Goal: Task Accomplishment & Management: Complete application form

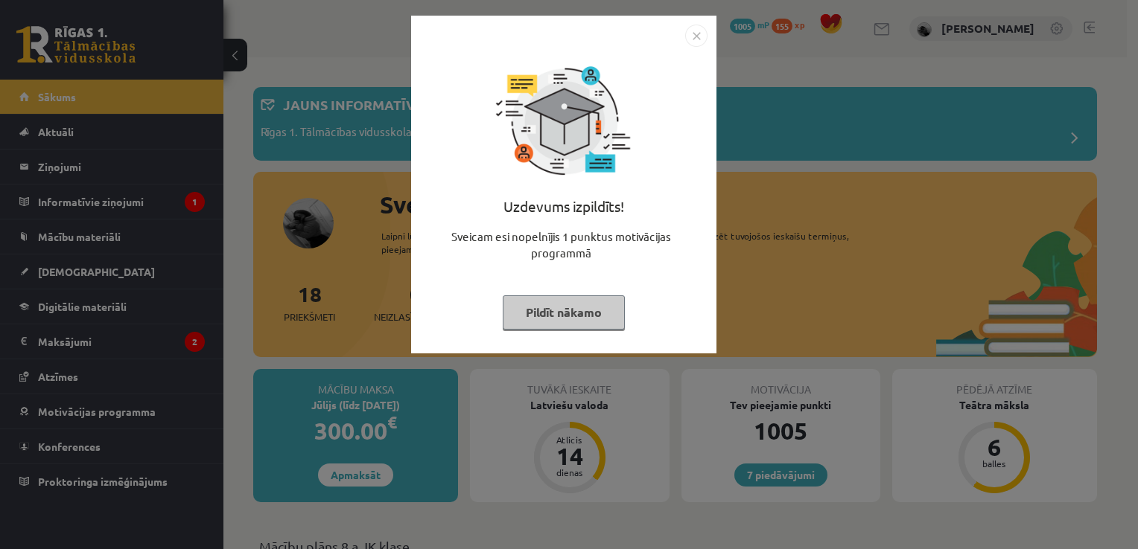
click at [546, 328] on button "Pildīt nākamo" at bounding box center [564, 313] width 122 height 34
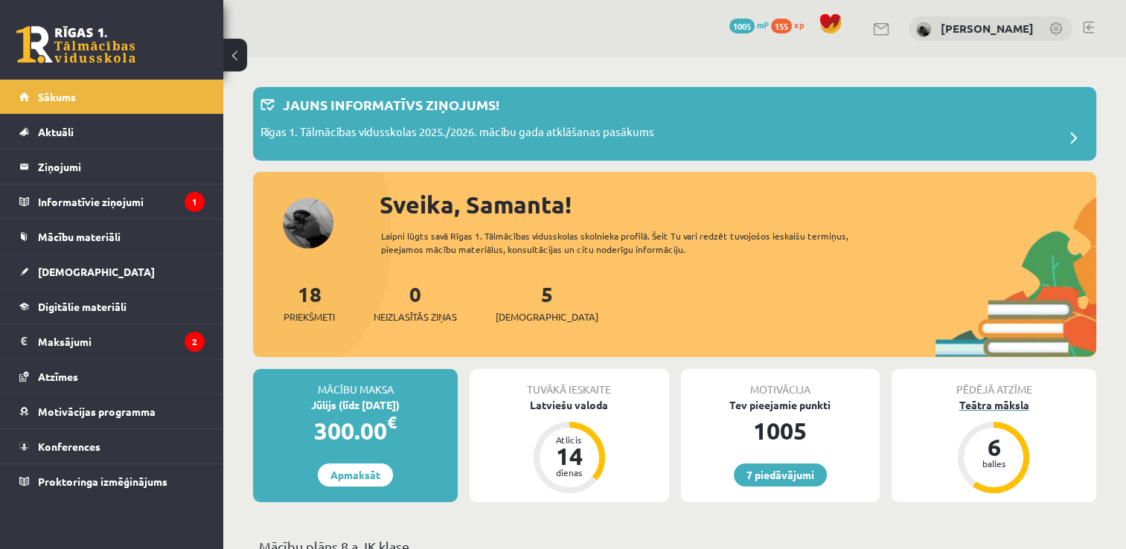
click at [995, 406] on div "Teātra māksla" at bounding box center [994, 406] width 205 height 16
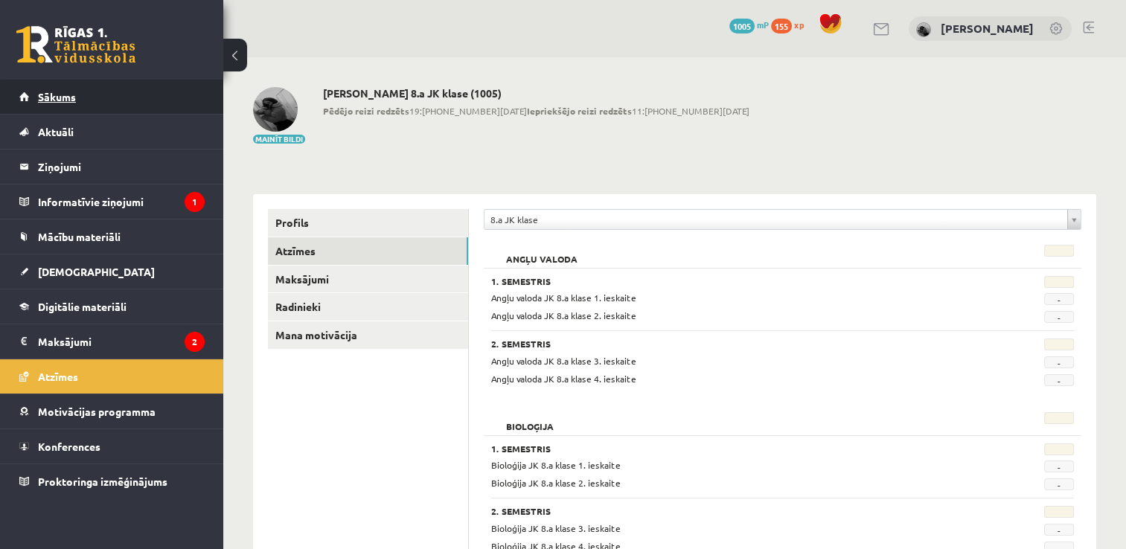
click at [149, 99] on link "Sākums" at bounding box center [111, 97] width 185 height 34
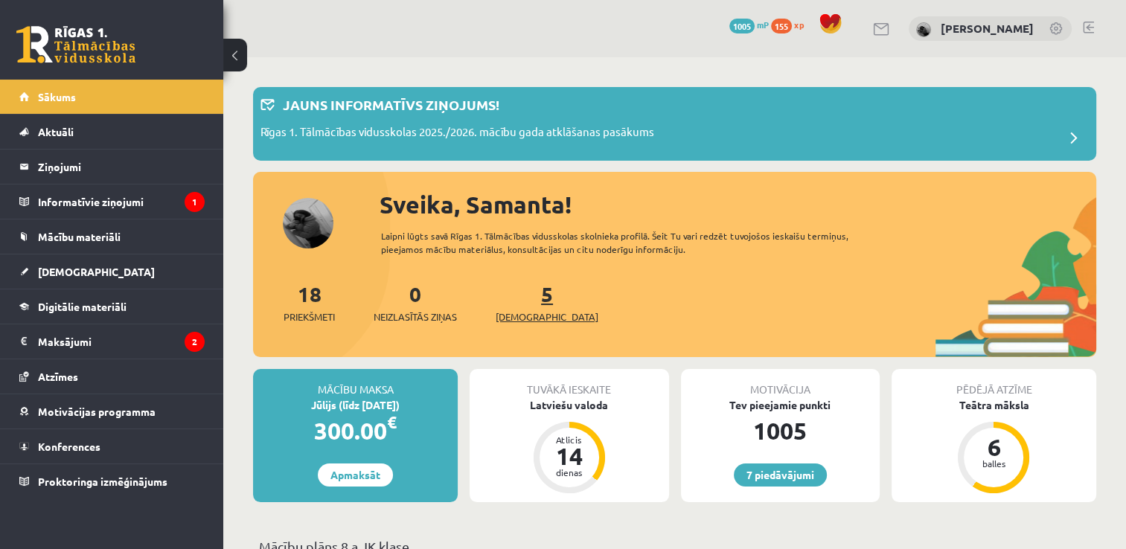
click at [525, 293] on link "5 Ieskaites" at bounding box center [547, 303] width 103 height 44
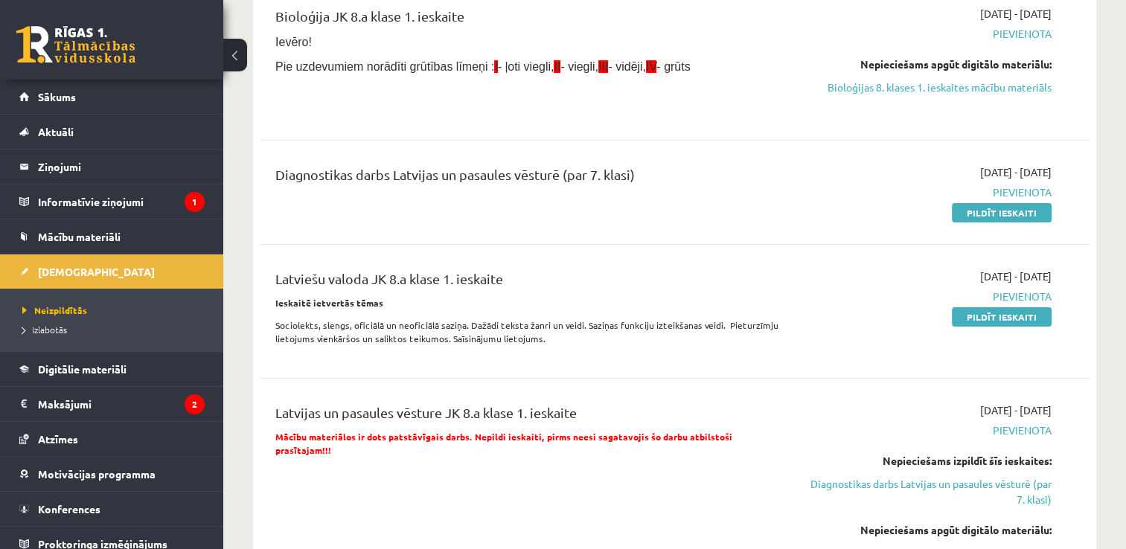
scroll to position [421, 0]
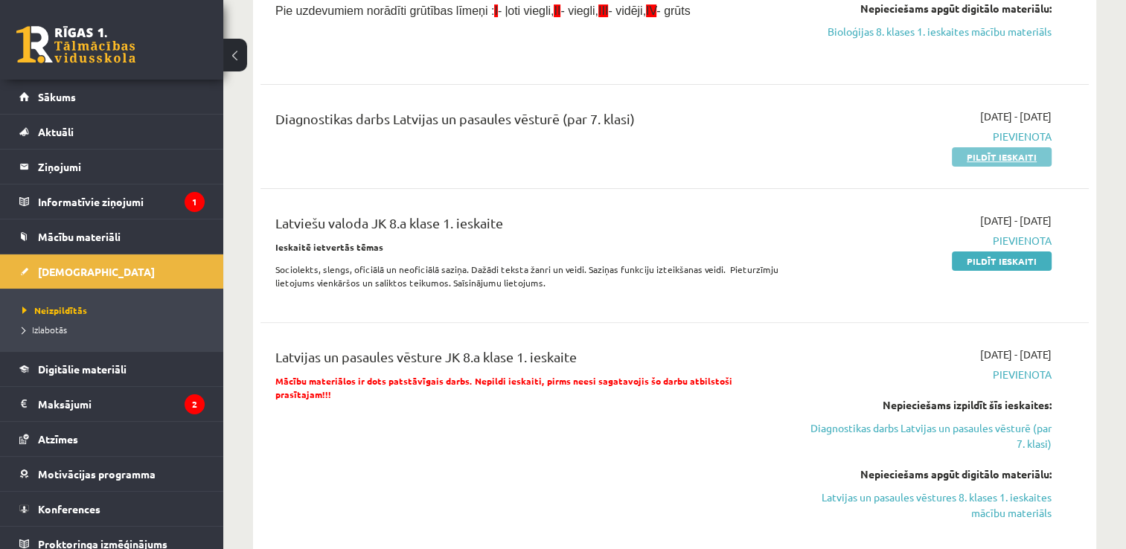
click at [996, 167] on link "Pildīt ieskaiti" at bounding box center [1002, 156] width 100 height 19
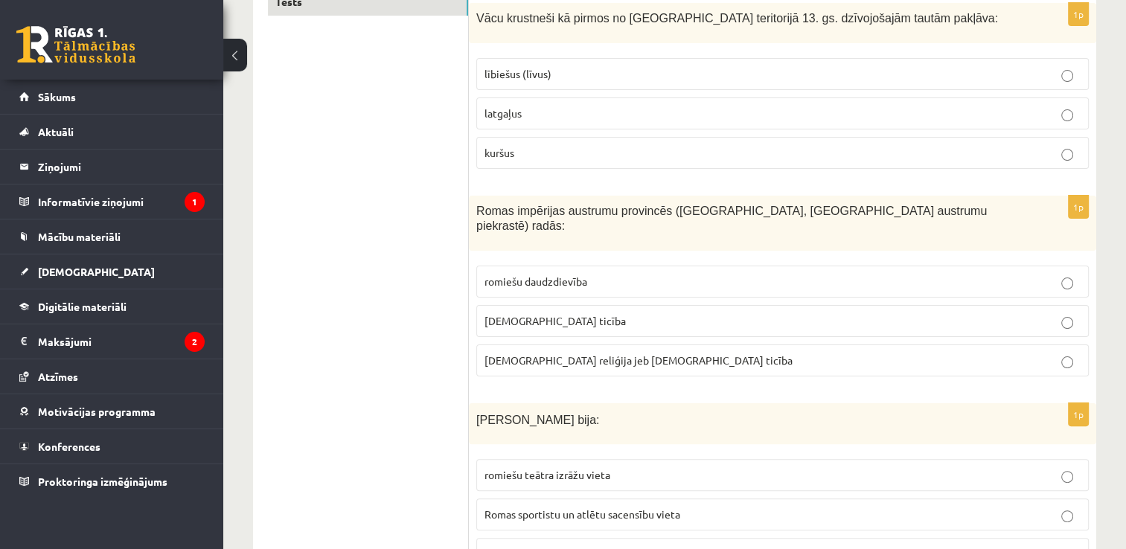
scroll to position [265, 0]
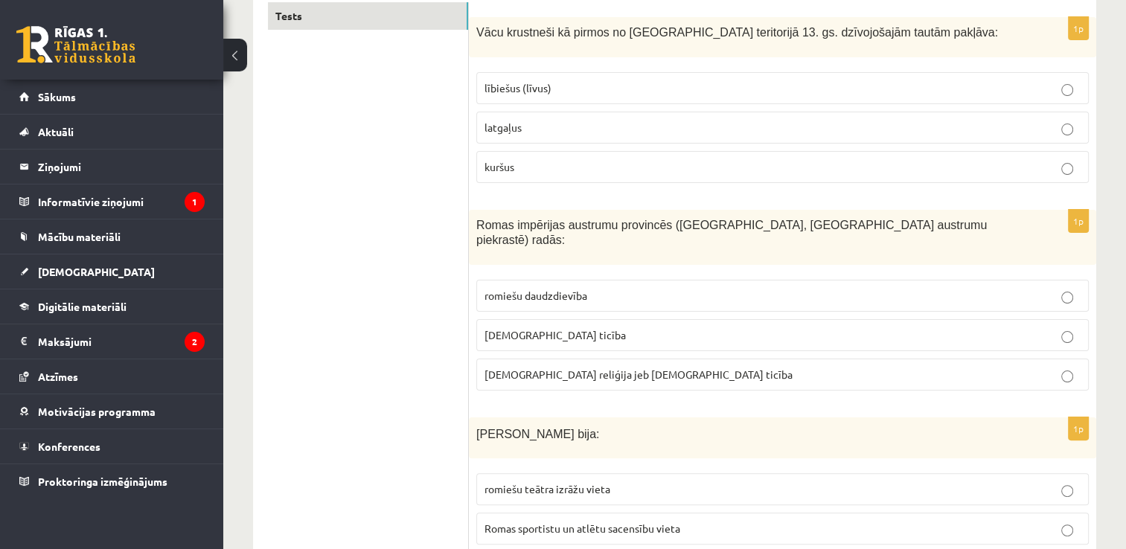
click at [1039, 136] on label "latgaļus" at bounding box center [782, 128] width 613 height 32
click at [584, 328] on p "kristīgā ticība" at bounding box center [783, 336] width 596 height 16
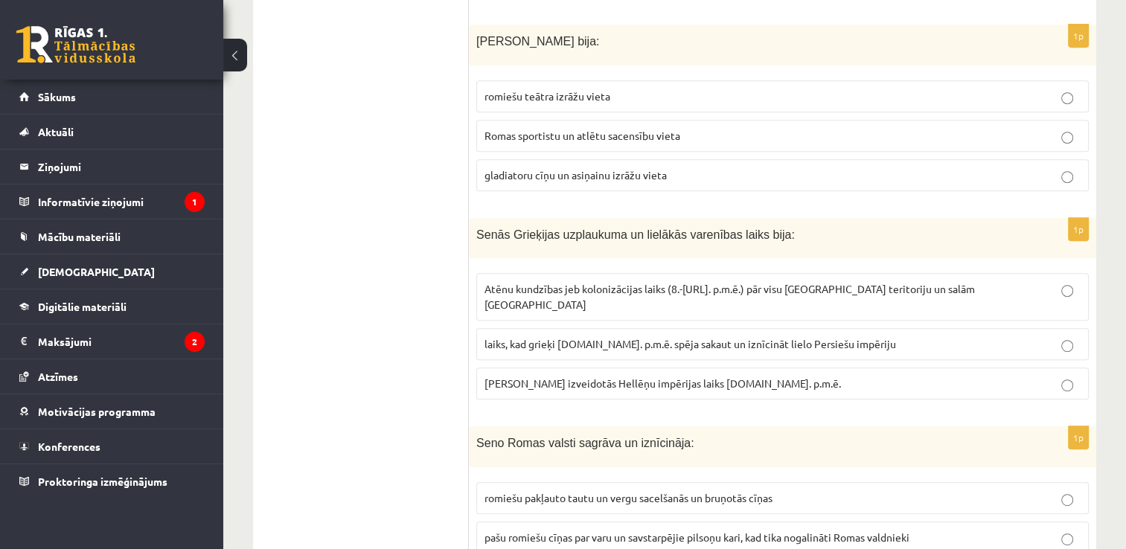
scroll to position [665, 0]
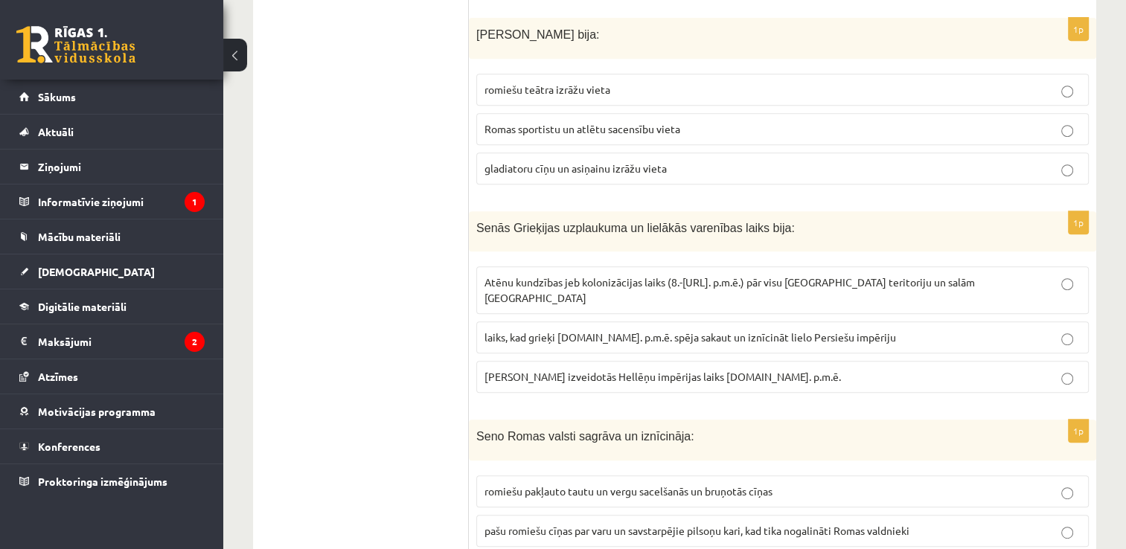
click at [805, 161] on p "gladiatoru cīņu un asiņainu izrāžu vieta" at bounding box center [783, 169] width 596 height 16
click at [847, 275] on span "Atēnu kundzības jeb kolonizācijas laiks (8.-6.gs. p.m.ē.) pār visu Grieķijas te…" at bounding box center [730, 289] width 491 height 29
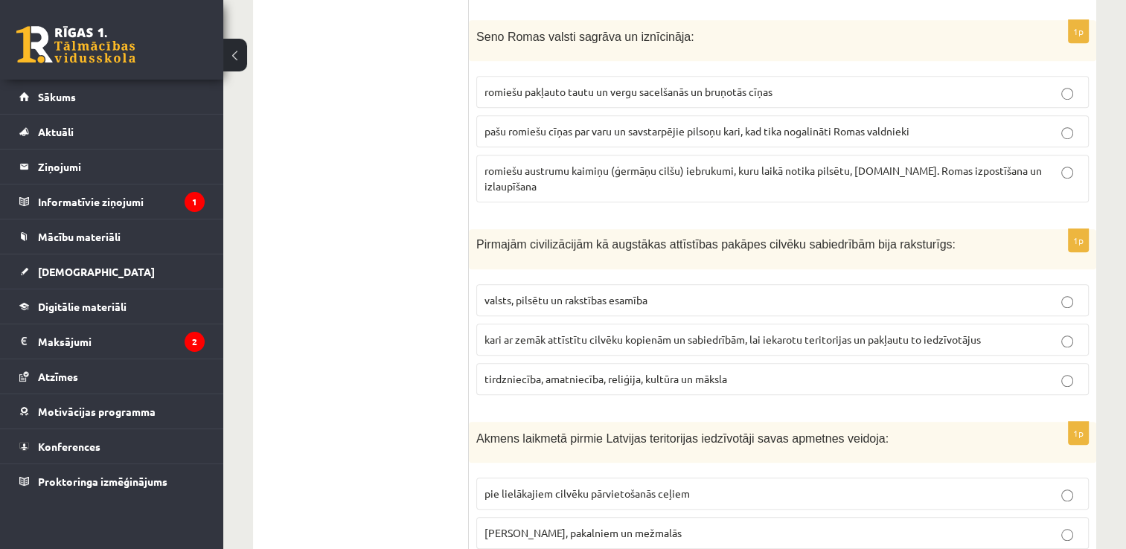
scroll to position [1022, 0]
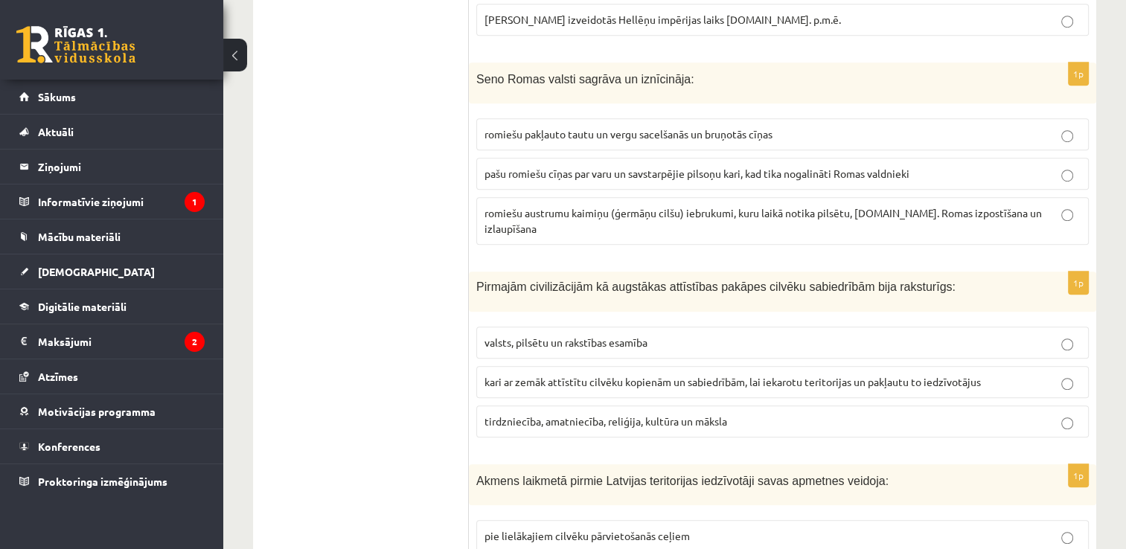
click at [998, 118] on label "romiešu pakļauto tautu un vergu sacelšanās un bruņotās cīņas" at bounding box center [782, 134] width 613 height 32
click at [877, 366] on label "kari ar zemāk attīstītu cilvēku kopienām un sabiedrībām, lai iekarotu teritorij…" at bounding box center [782, 382] width 613 height 32
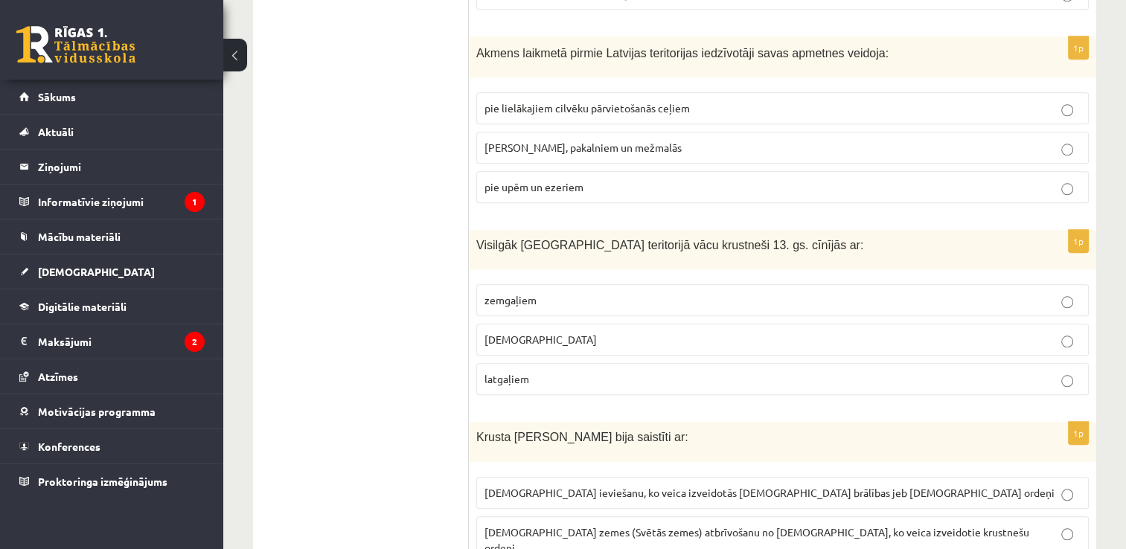
scroll to position [1429, 0]
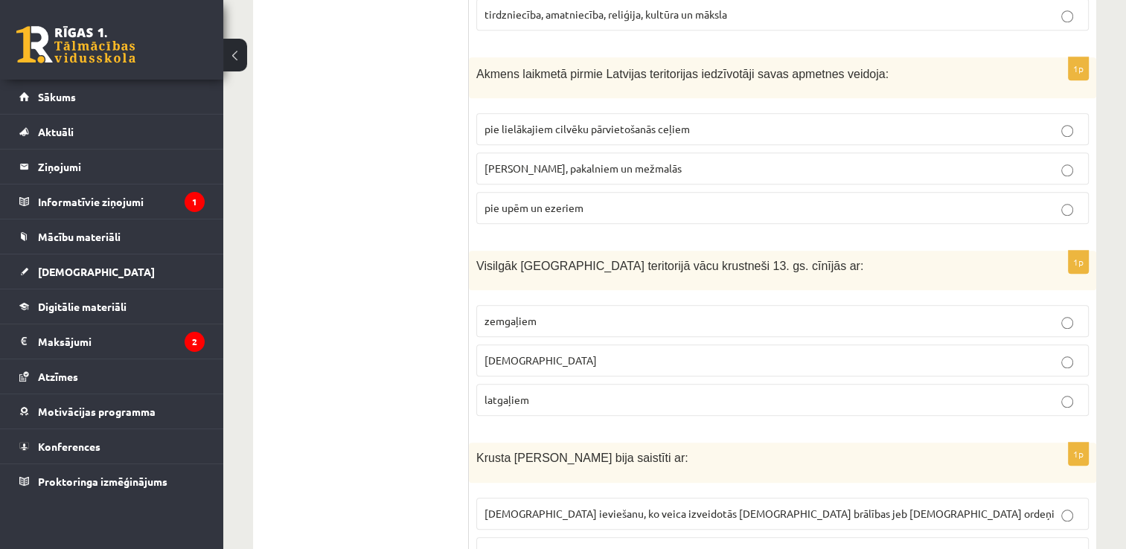
click at [620, 161] on p "pie kalniem, pakalniem un mežmalās" at bounding box center [783, 169] width 596 height 16
click at [592, 353] on p "kuršiem" at bounding box center [783, 361] width 596 height 16
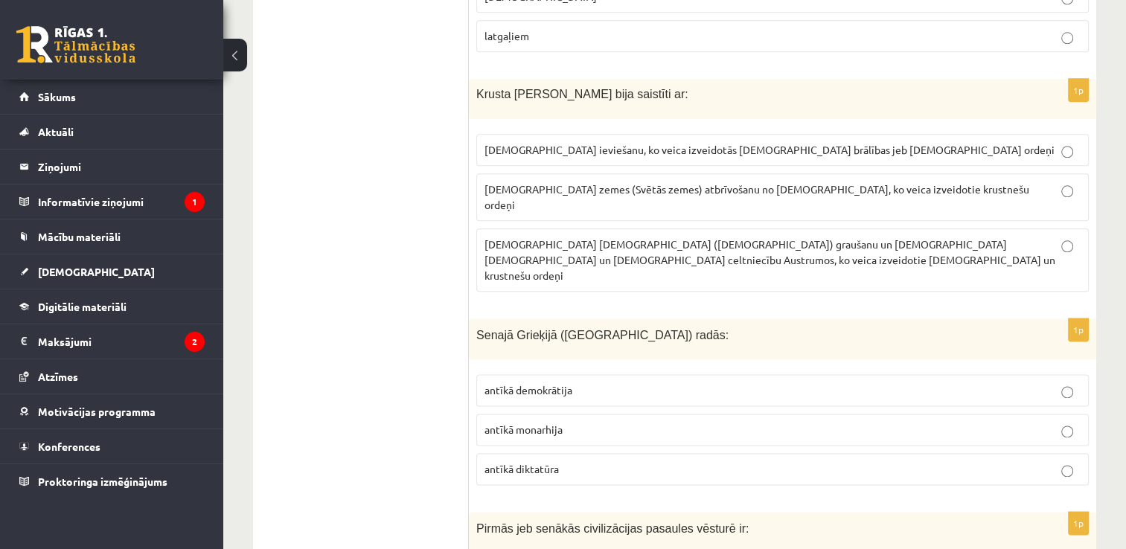
scroll to position [1808, 0]
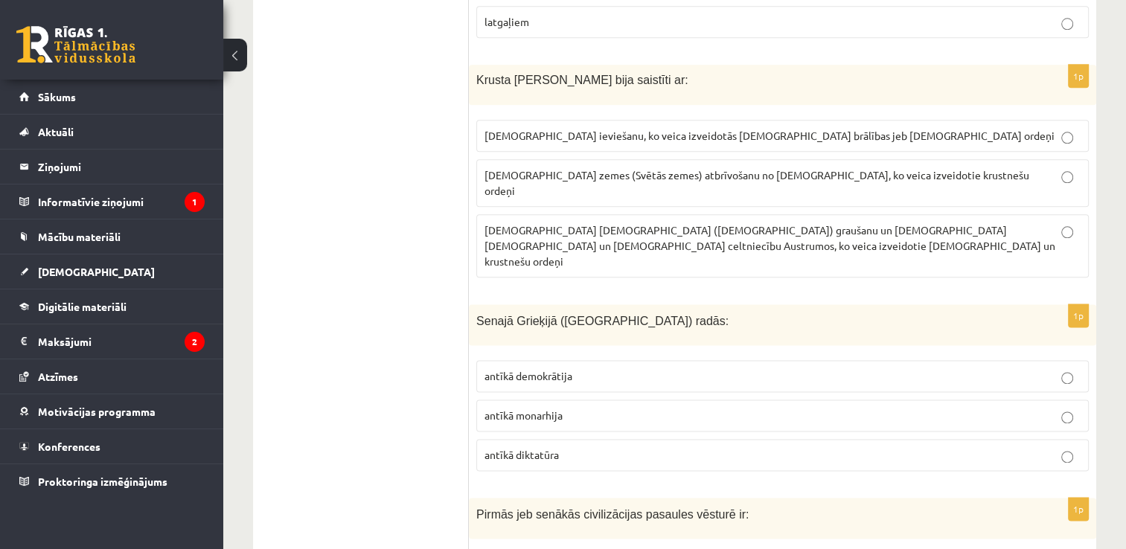
click at [829, 168] on span "Kristus zemes (Svētās zemes) atbrīvošanu no musulmaņiem, ko veica izveidotie kr…" at bounding box center [757, 182] width 545 height 29
click at [746, 369] on p "antīkā demokrātija" at bounding box center [783, 377] width 596 height 16
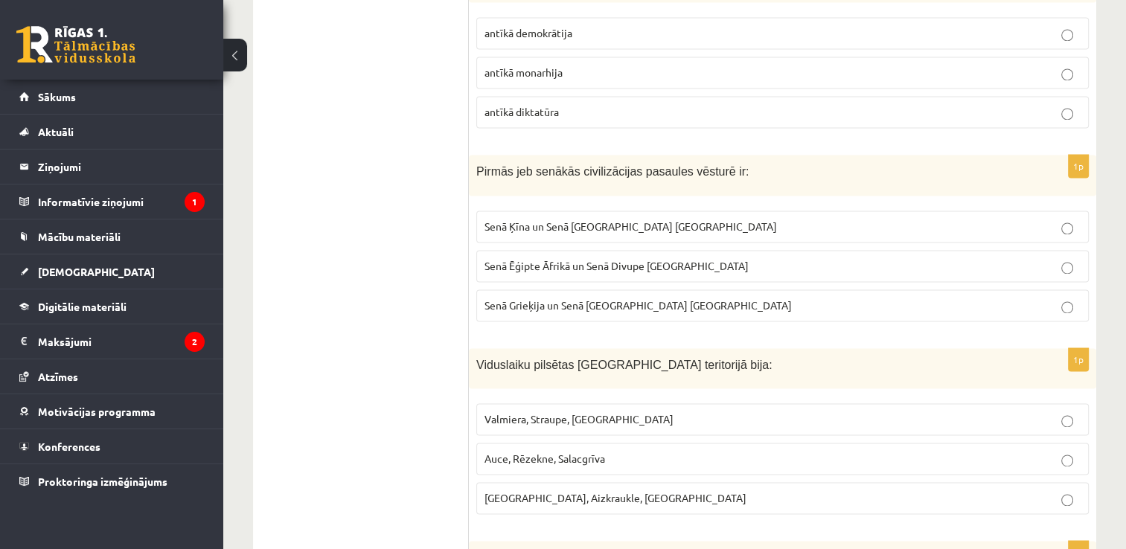
scroll to position [2207, 0]
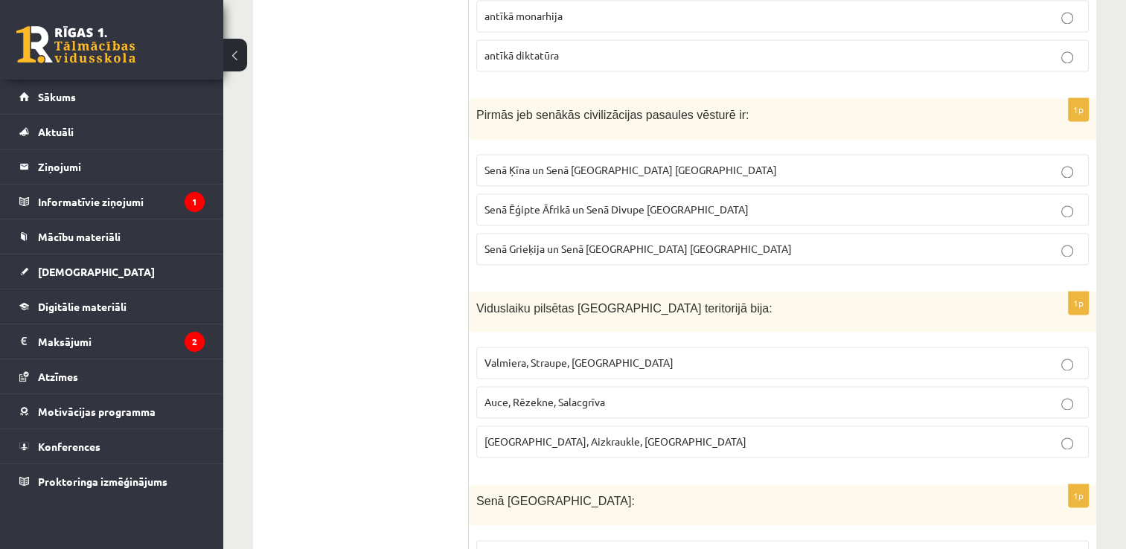
click at [686, 202] on p "Senā Ēģipte Āfrikā un Senā Divupe Āzijā" at bounding box center [783, 210] width 596 height 16
click at [650, 355] on p "Valmiera, Straupe, Koknese" at bounding box center [783, 363] width 596 height 16
click at [675, 549] on span "sākotnēji bija republika, pēc tam kļuva par impēriju" at bounding box center [603, 555] width 237 height 13
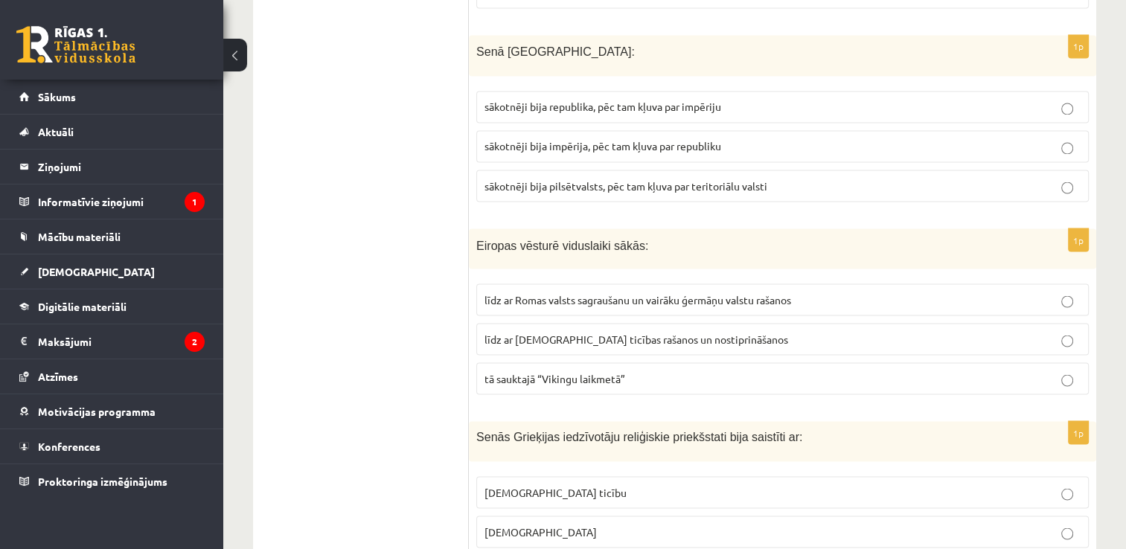
scroll to position [2756, 0]
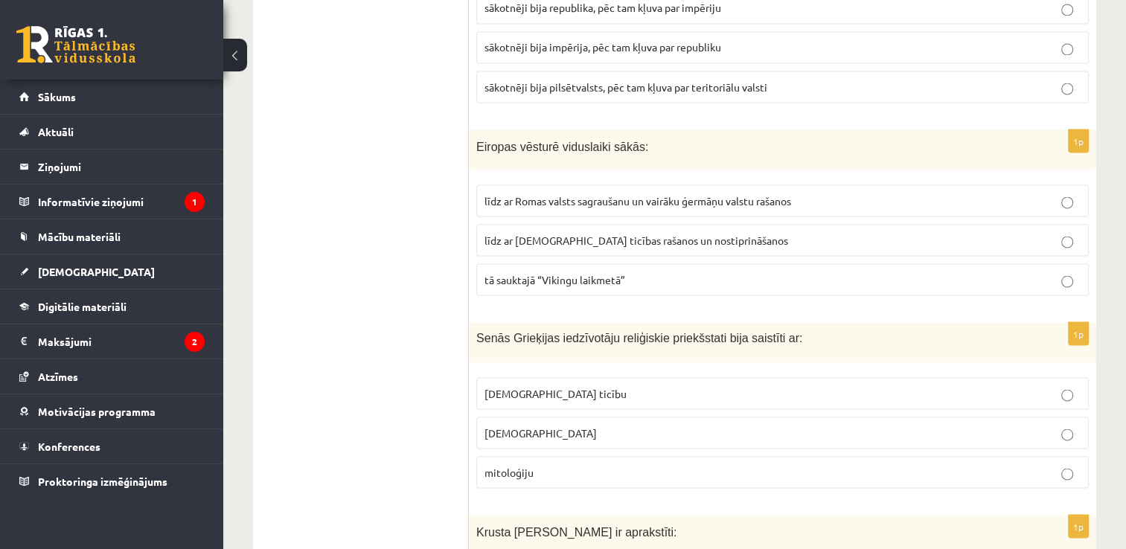
click at [735, 232] on p "līdz ar kristīgās ticības rašanos un nostiprināšanos" at bounding box center [783, 240] width 596 height 16
click at [660, 377] on label "kristīgo ticību" at bounding box center [782, 393] width 613 height 32
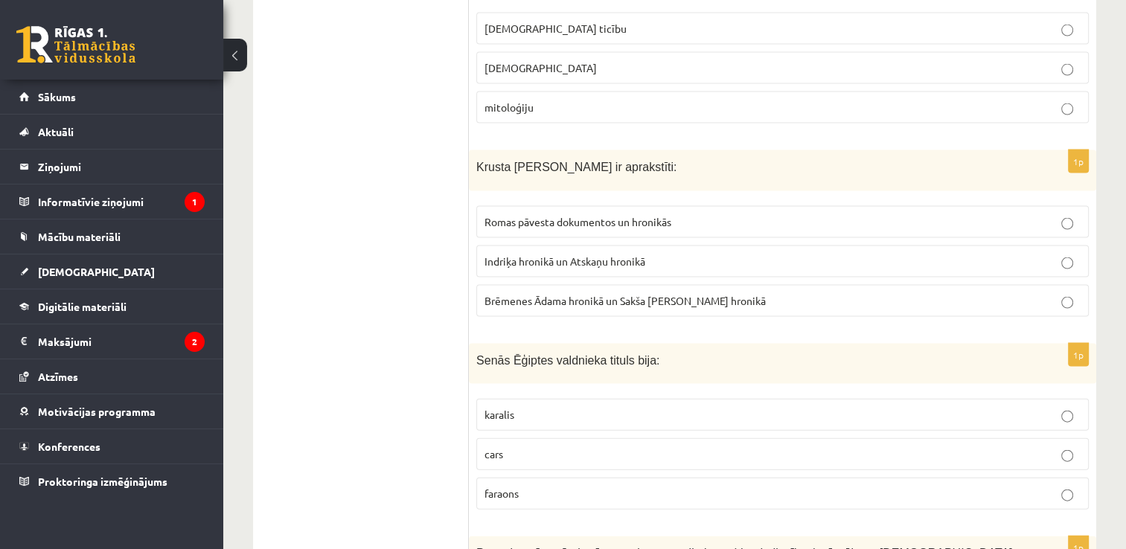
scroll to position [3135, 0]
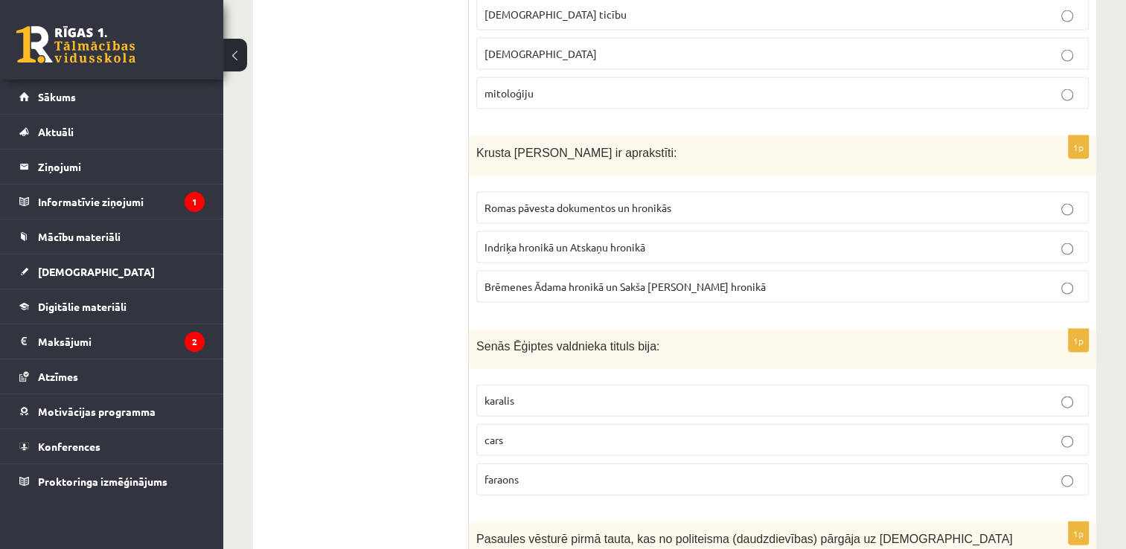
click at [545, 271] on label "Brēmenes Ādama hronikā un Sakša Gramatiķa hronikā" at bounding box center [782, 287] width 613 height 32
click at [750, 393] on p "karalis" at bounding box center [783, 401] width 596 height 16
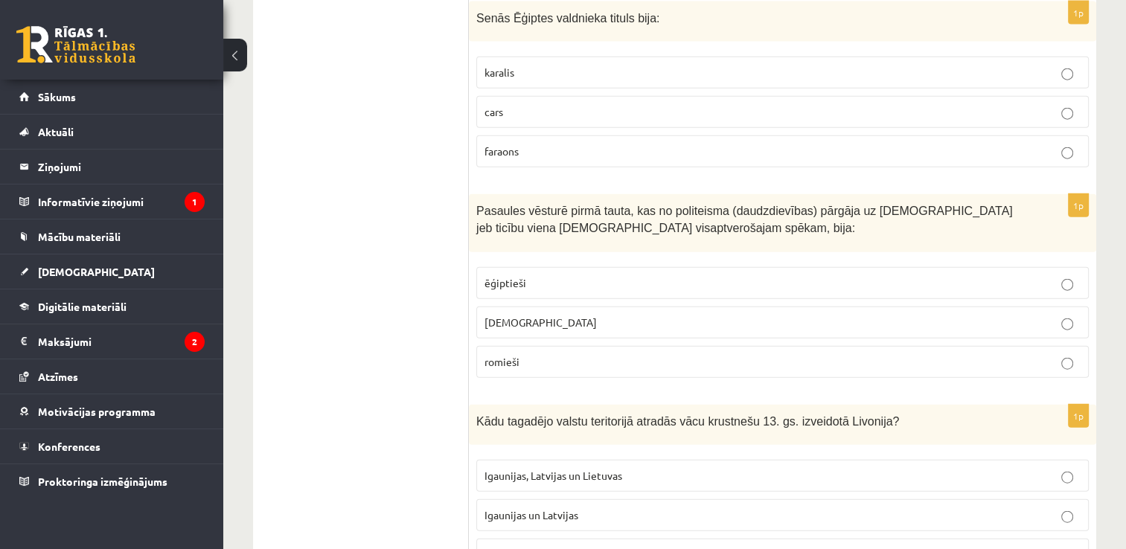
scroll to position [3478, 0]
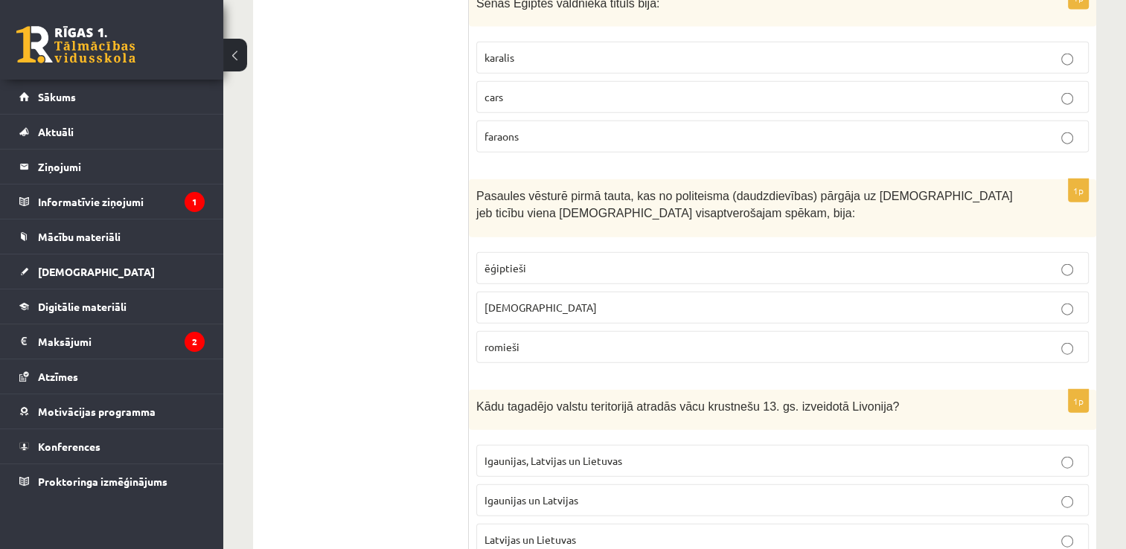
click at [539, 261] on p "ēģiptieši" at bounding box center [783, 269] width 596 height 16
click at [634, 453] on p "Igaunijas, Latvijas un Lietuvas" at bounding box center [783, 461] width 596 height 16
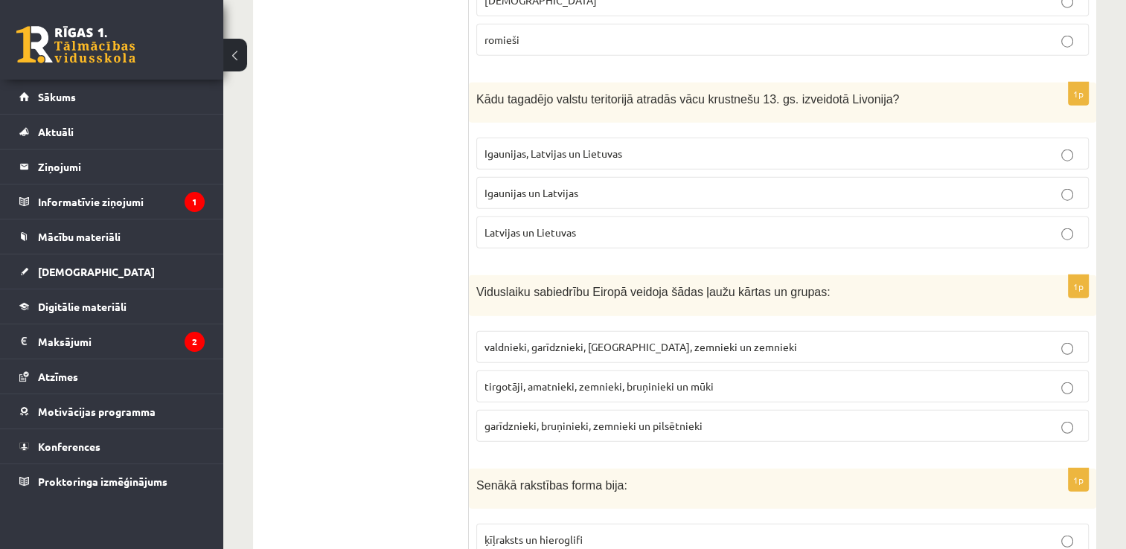
scroll to position [3815, 0]
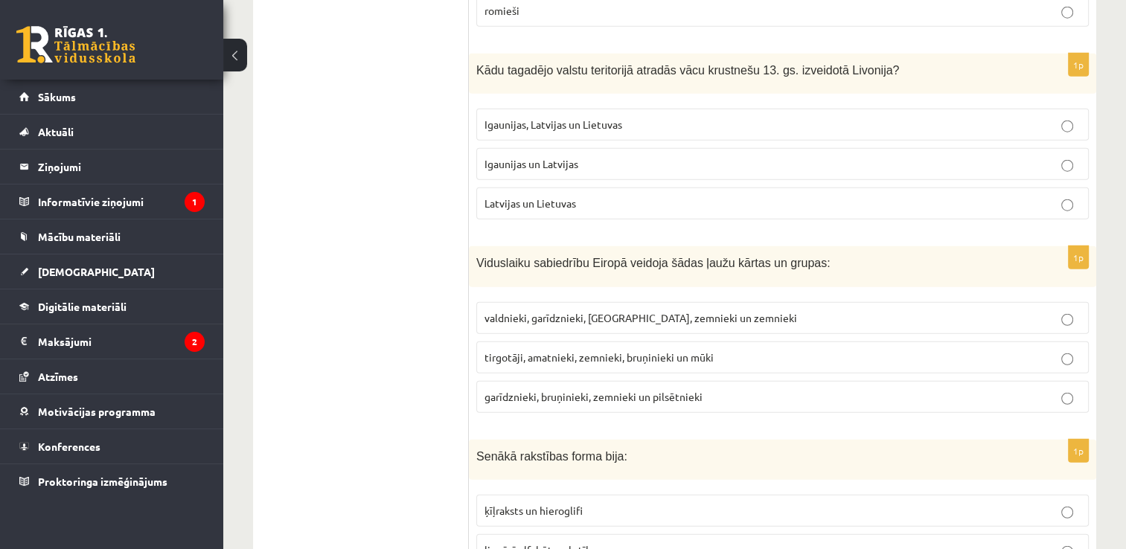
click at [742, 342] on label "tirgotāji, amatnieki, zemnieki, bruņinieki un mūki" at bounding box center [782, 358] width 613 height 32
drag, startPoint x: 1125, startPoint y: 356, endPoint x: 1133, endPoint y: 356, distance: 8.2
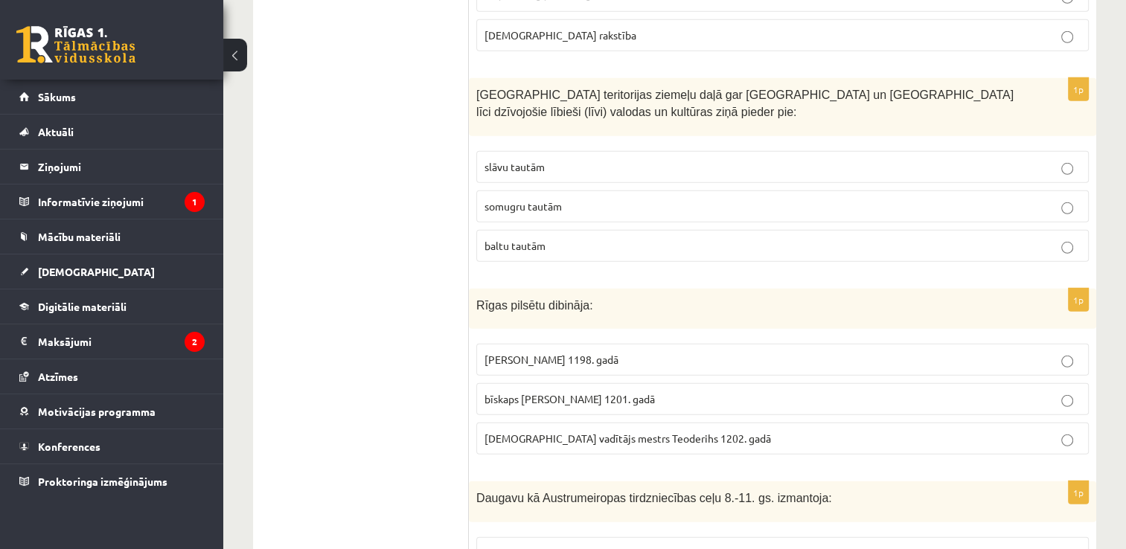
scroll to position [4377, 0]
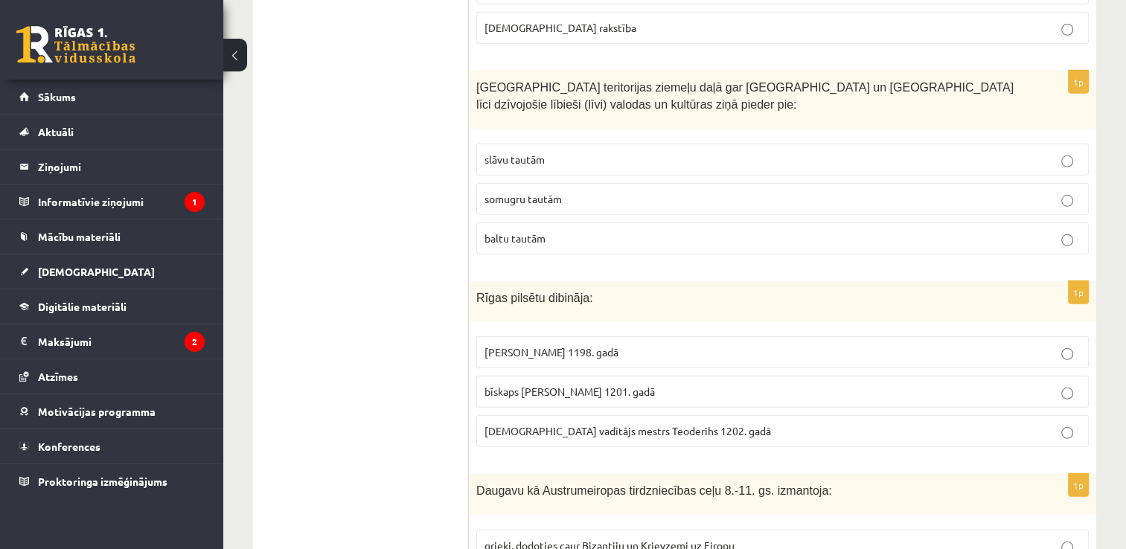
click at [606, 152] on p "slāvu tautām" at bounding box center [783, 160] width 596 height 16
click at [673, 345] on p "bīskaps Meinards 1198. gadā" at bounding box center [783, 353] width 596 height 16
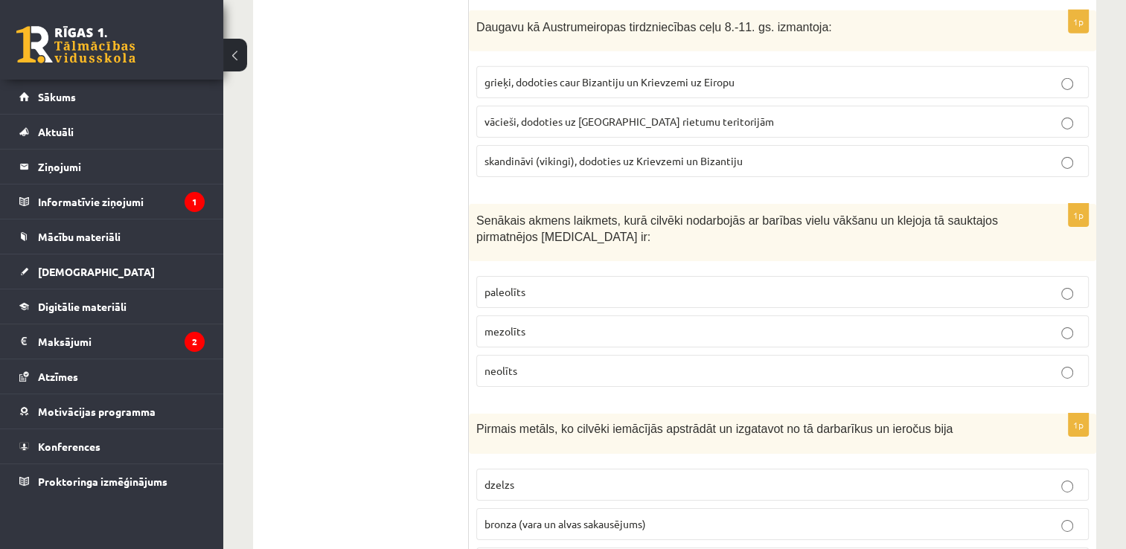
scroll to position [4897, 0]
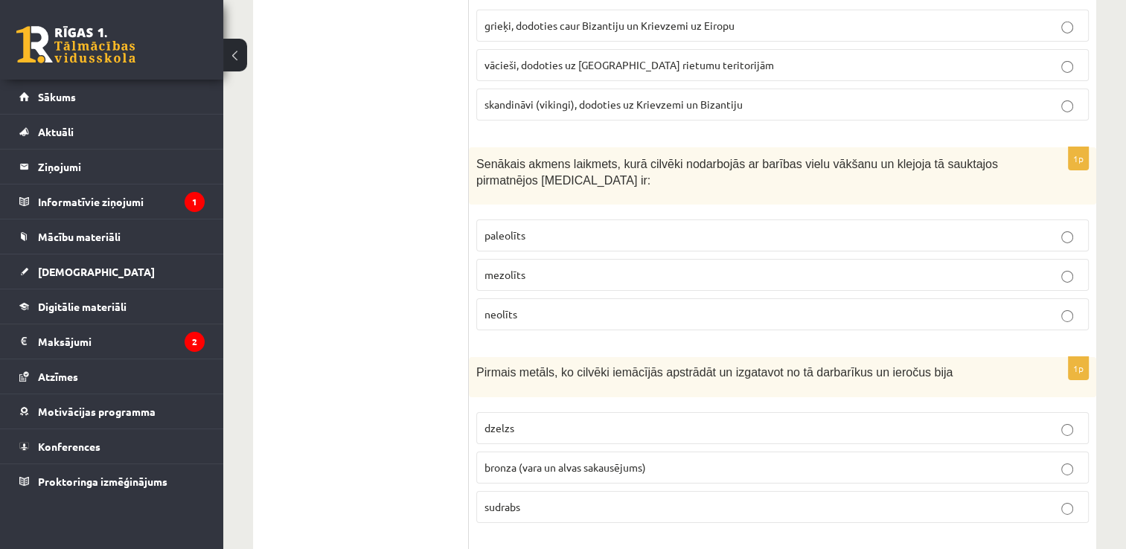
click at [832, 267] on p "mezolīts" at bounding box center [783, 275] width 596 height 16
click at [879, 452] on label "bronza (vara un alvas sakausējums)" at bounding box center [782, 468] width 613 height 32
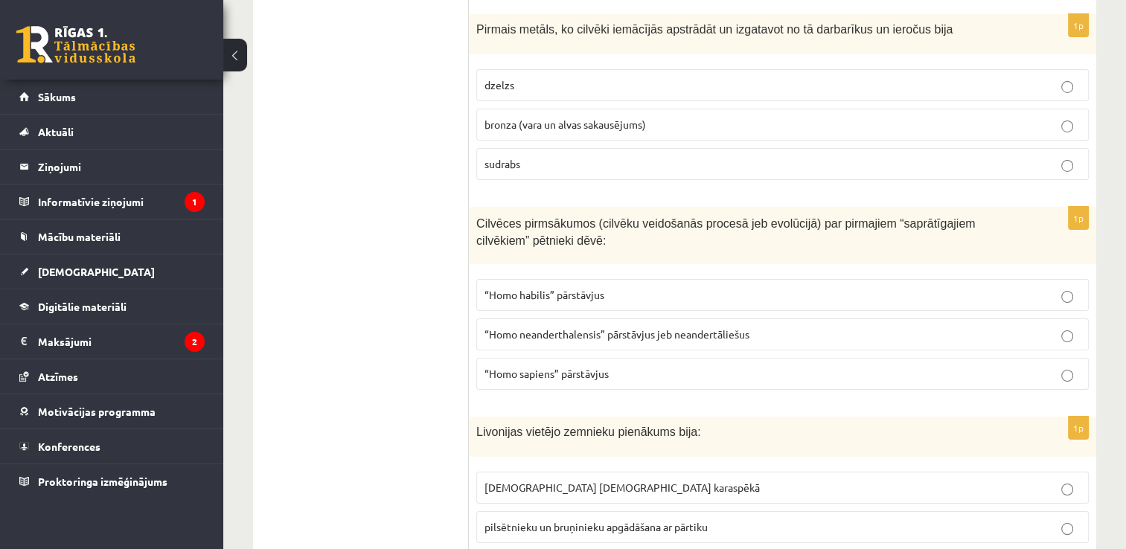
scroll to position [5319, 0]
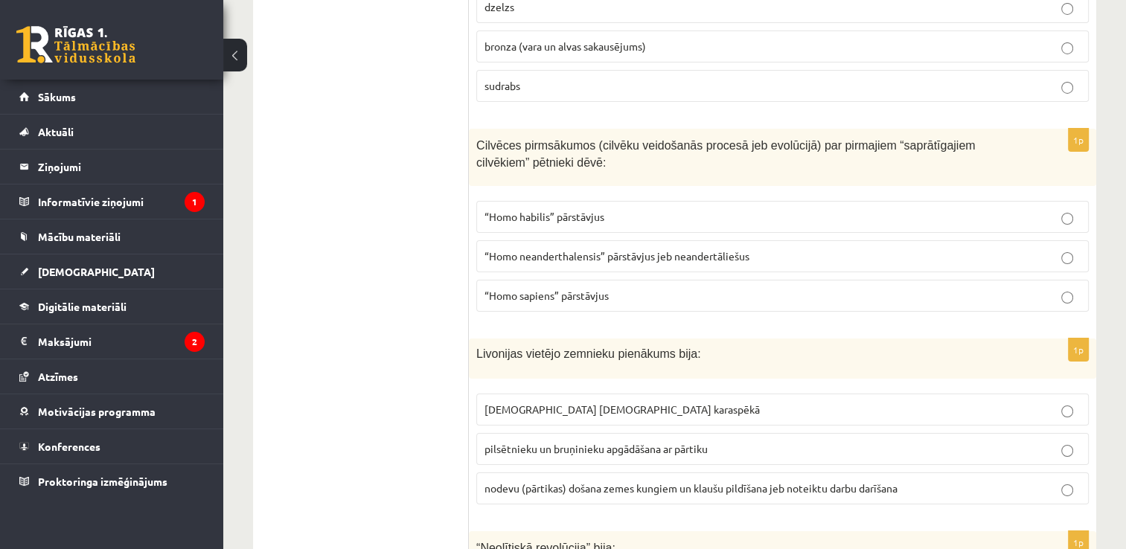
click at [974, 441] on p "pilsētnieku un bruņinieku apgādāšana ar pārtiku" at bounding box center [783, 449] width 596 height 16
click at [938, 288] on p "“Homo sapiens” pārstāvjus" at bounding box center [783, 296] width 596 height 16
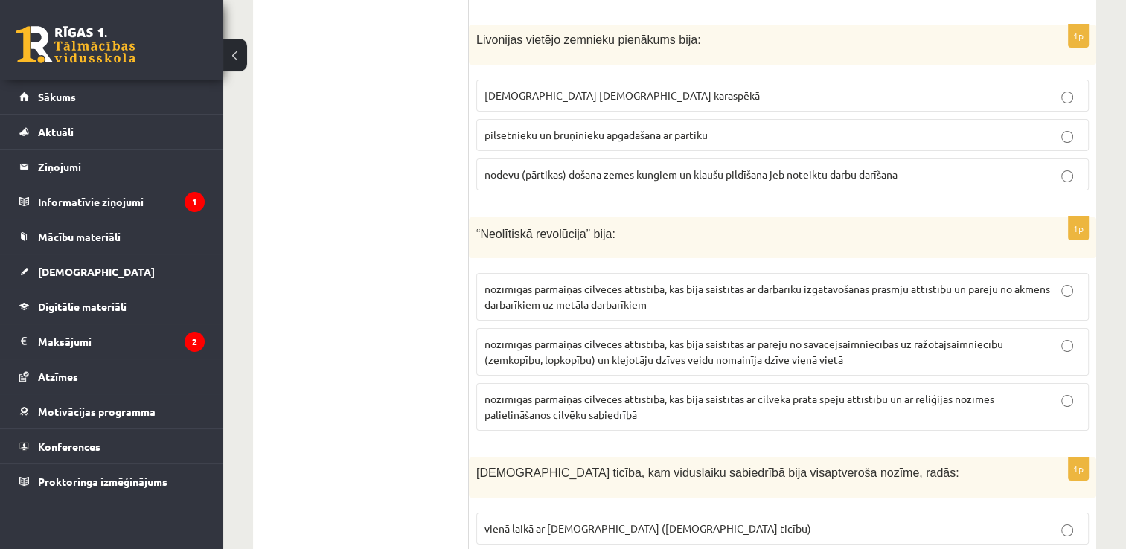
scroll to position [5655, 0]
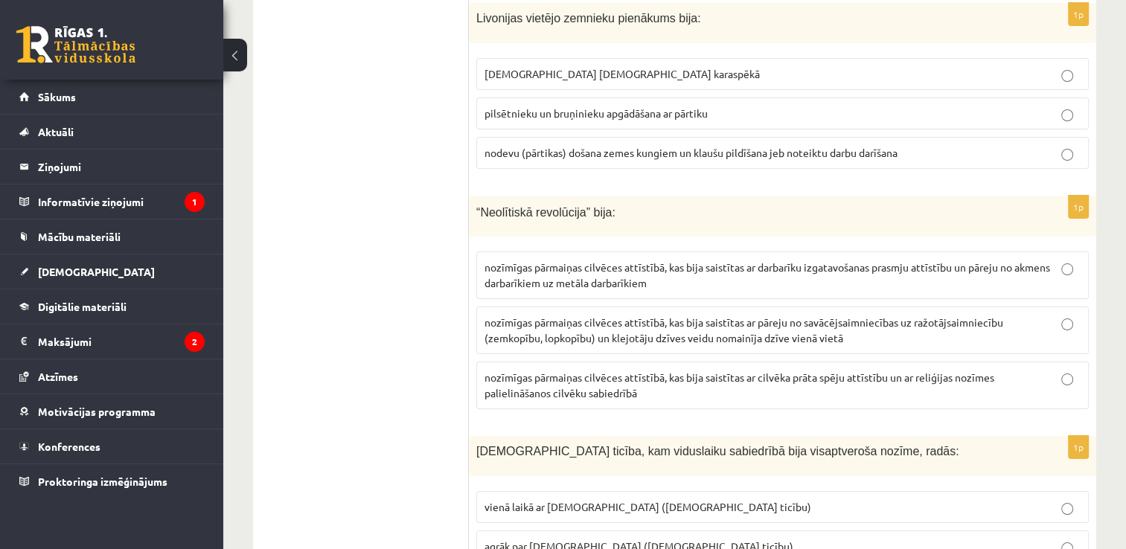
click at [782, 260] on p "nozīmīgas pārmaiņas cilvēces attīstībā, kas bija saistītas ar darbarīku izgatav…" at bounding box center [783, 275] width 596 height 31
click at [844, 500] on p "vienā laikā ar islamu (musulmaņu ticību)" at bounding box center [783, 508] width 596 height 16
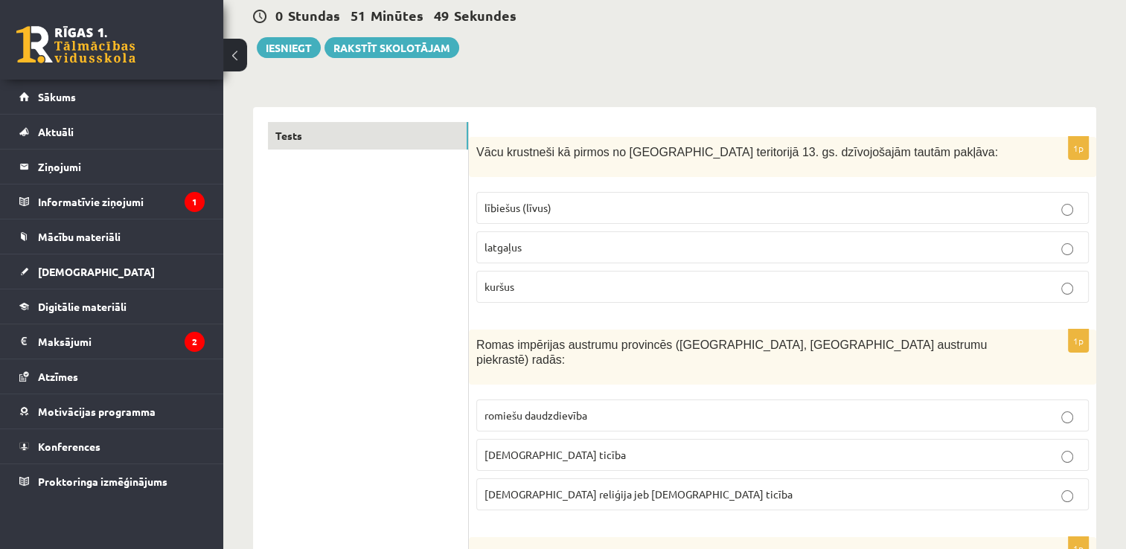
scroll to position [0, 0]
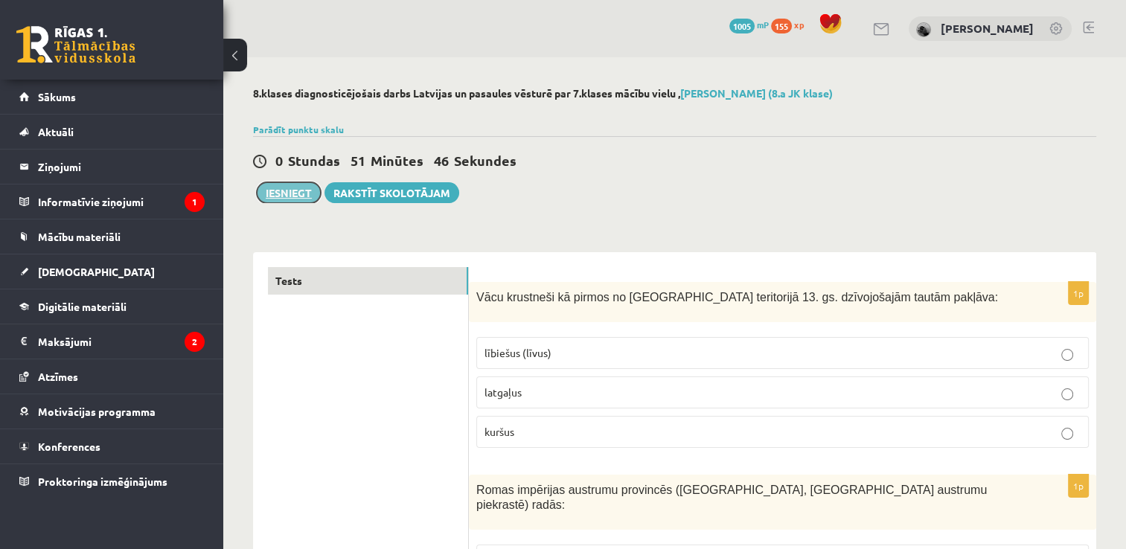
click at [303, 197] on button "Iesniegt" at bounding box center [289, 192] width 64 height 21
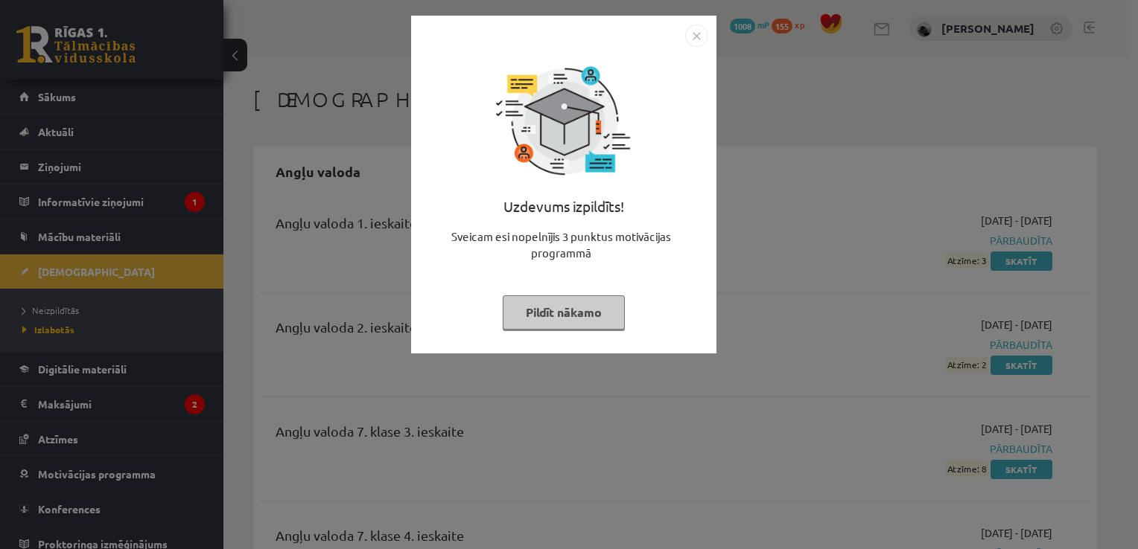
click at [572, 326] on button "Pildīt nākamo" at bounding box center [564, 313] width 122 height 34
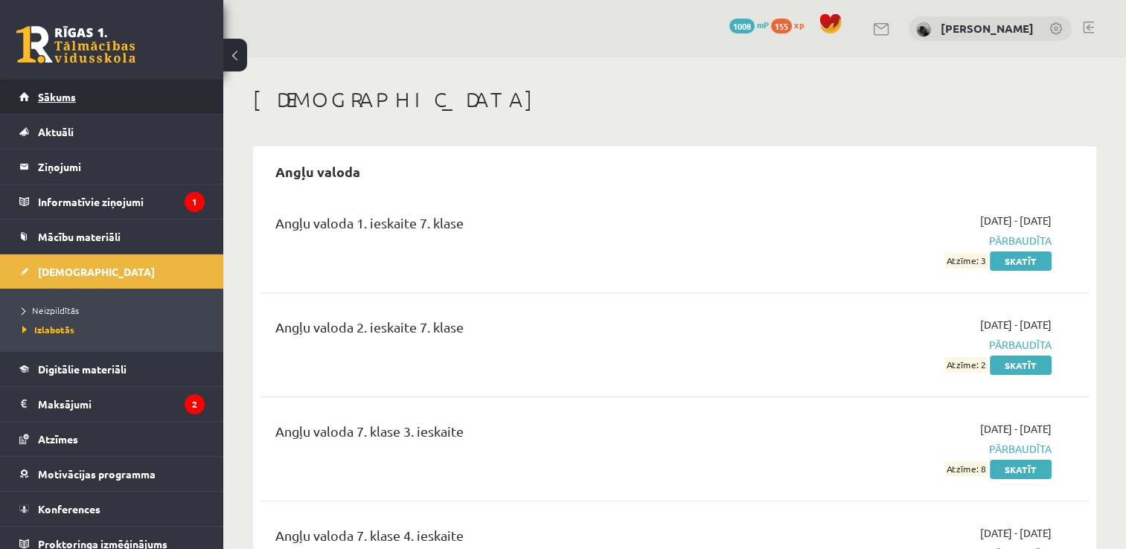
click at [134, 83] on link "Sākums" at bounding box center [111, 97] width 185 height 34
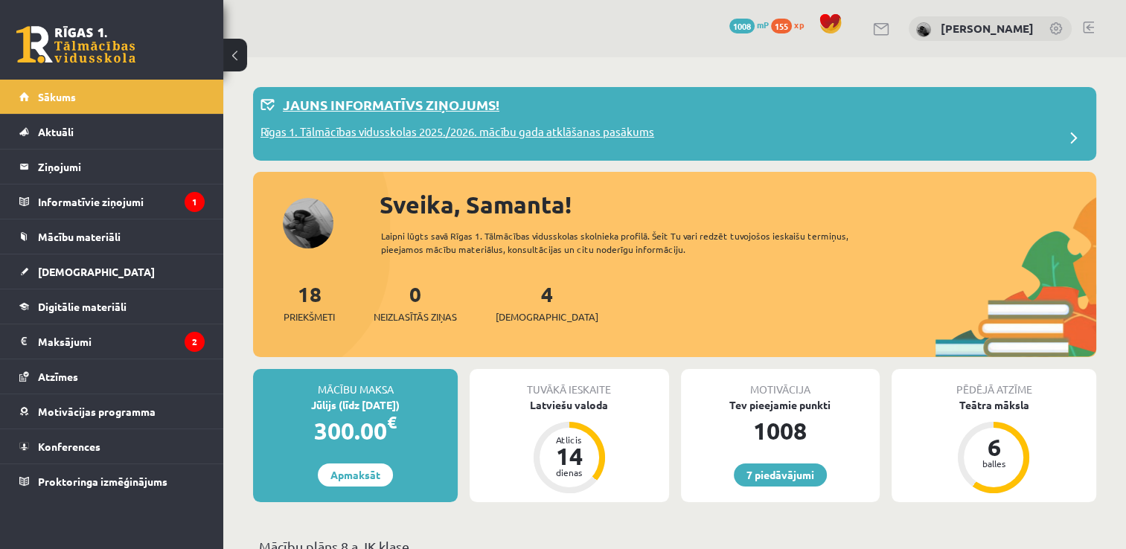
click at [1079, 140] on span at bounding box center [1074, 139] width 30 height 30
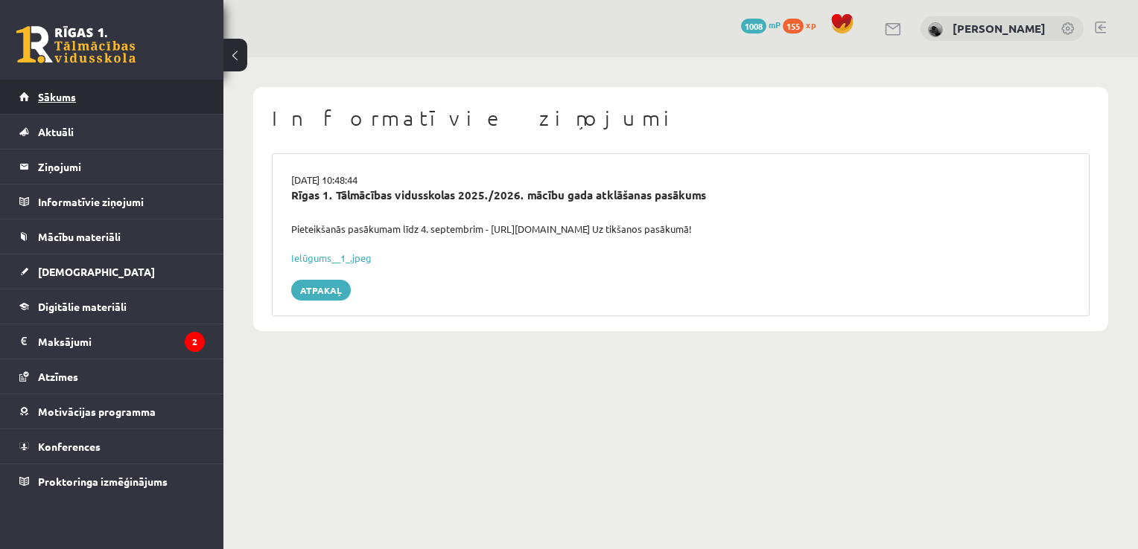
click at [69, 105] on link "Sākums" at bounding box center [111, 97] width 185 height 34
